Goal: Find specific page/section: Find specific page/section

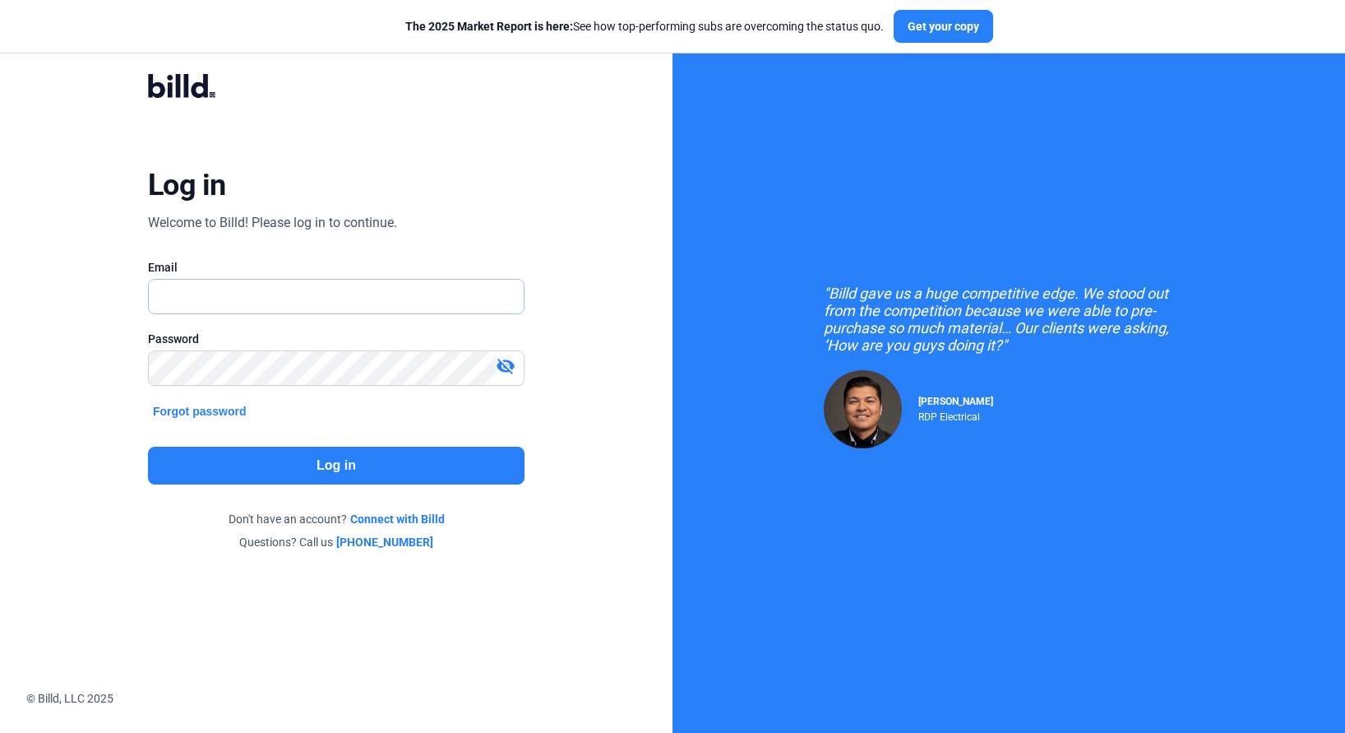
type input "[EMAIL_ADDRESS][DOMAIN_NAME]"
click at [338, 469] on button "Log in" at bounding box center [336, 465] width 377 height 38
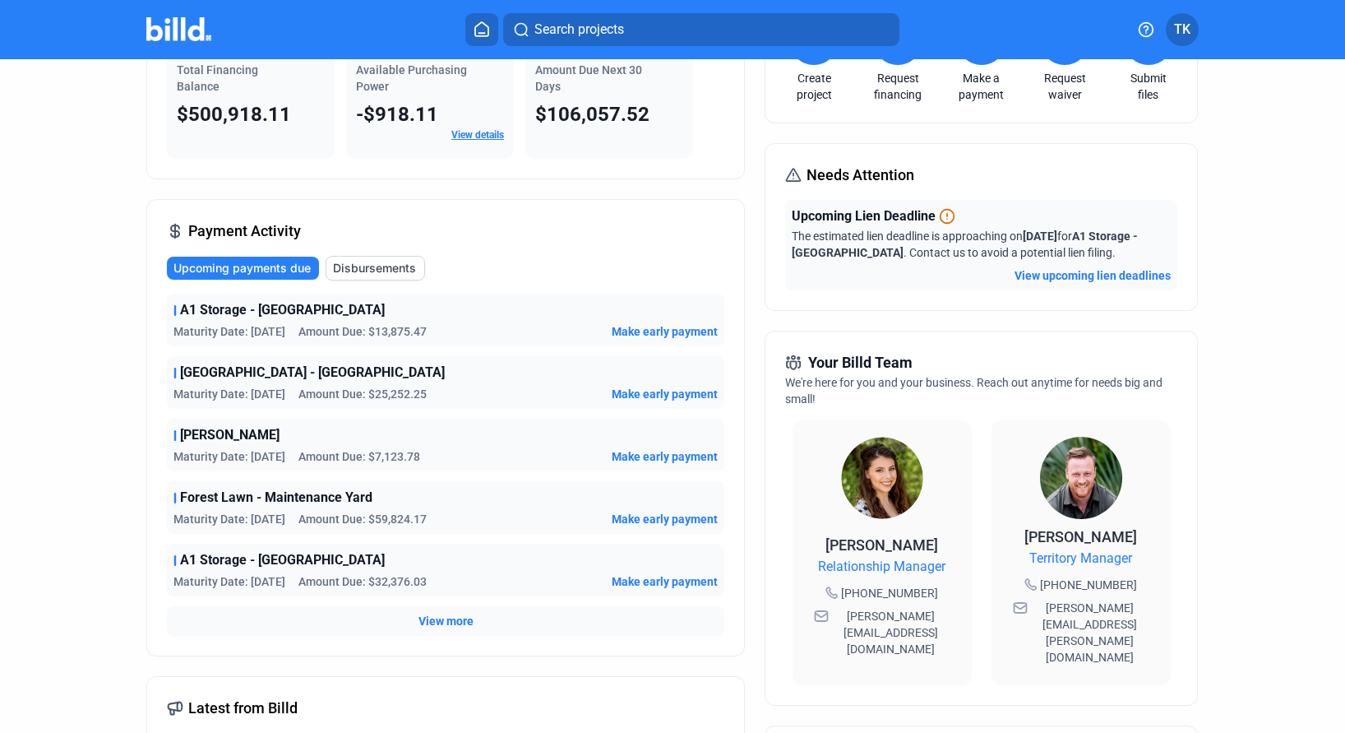
scroll to position [137, 0]
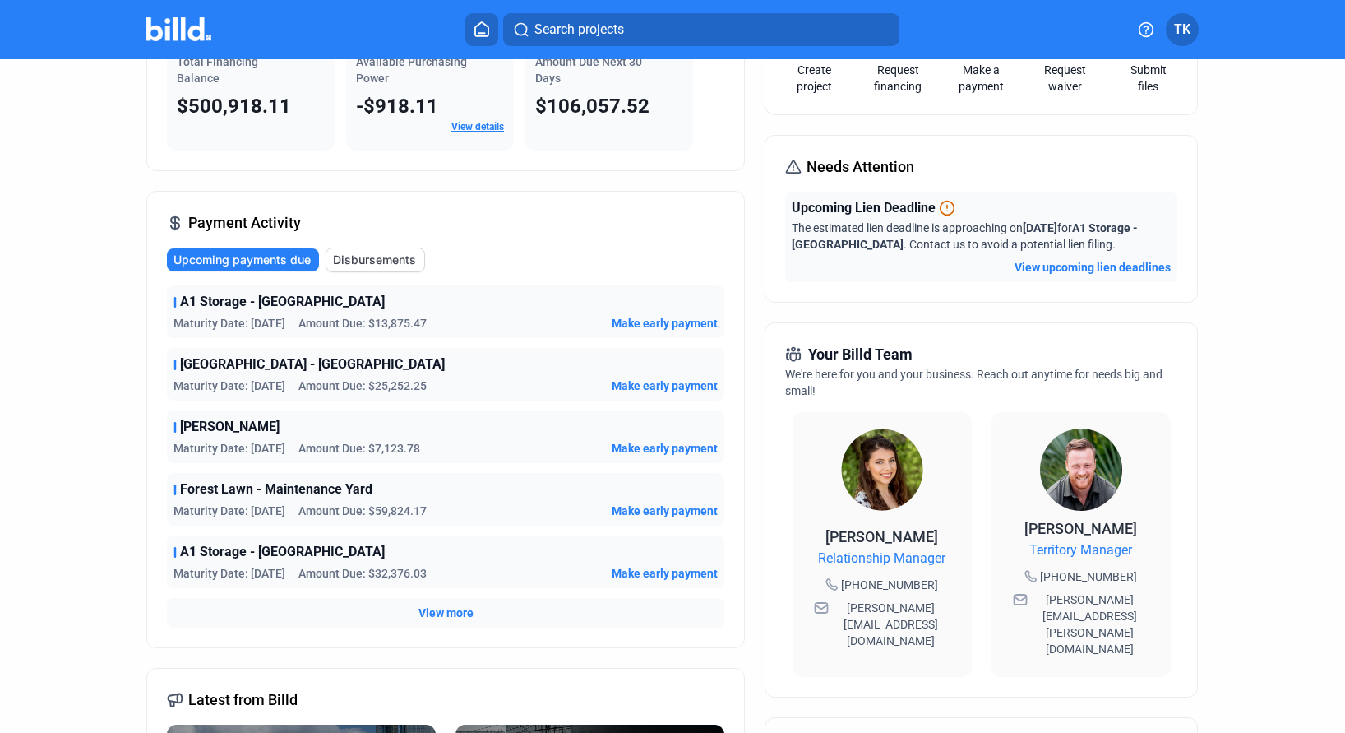
click at [427, 607] on span "View more" at bounding box center [445, 612] width 55 height 16
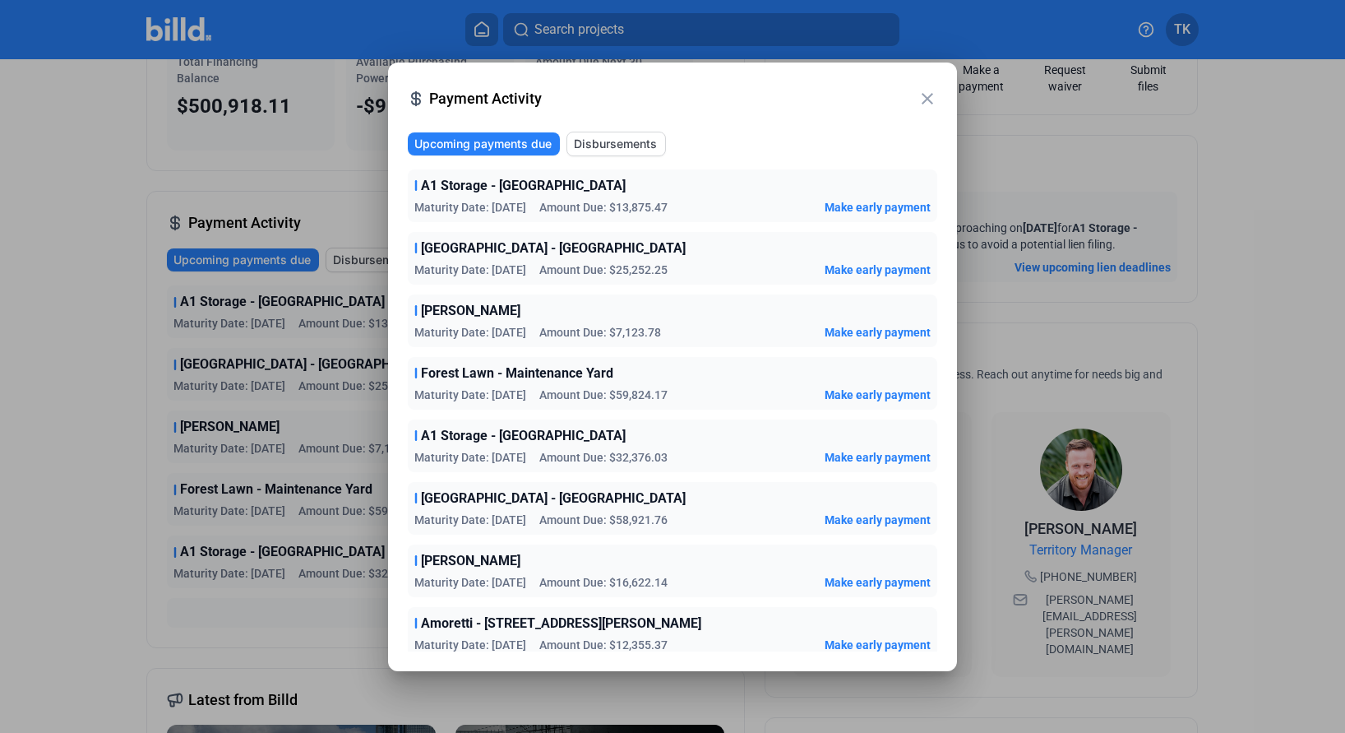
click at [266, 629] on div at bounding box center [672, 366] width 1345 height 733
click at [344, 621] on div at bounding box center [672, 366] width 1345 height 733
